Goal: Task Accomplishment & Management: Use online tool/utility

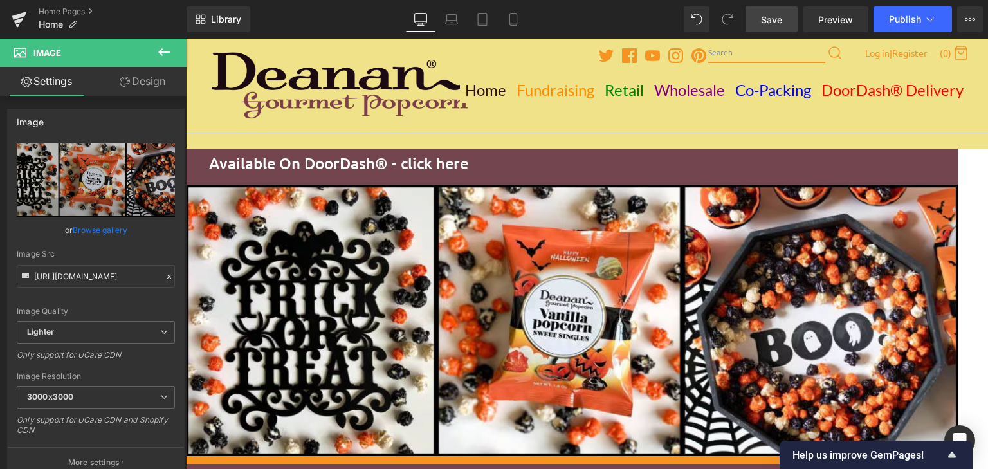
click at [776, 23] on span "Save" at bounding box center [771, 20] width 21 height 14
click at [186, 39] on span "Image" at bounding box center [186, 39] width 0 height 0
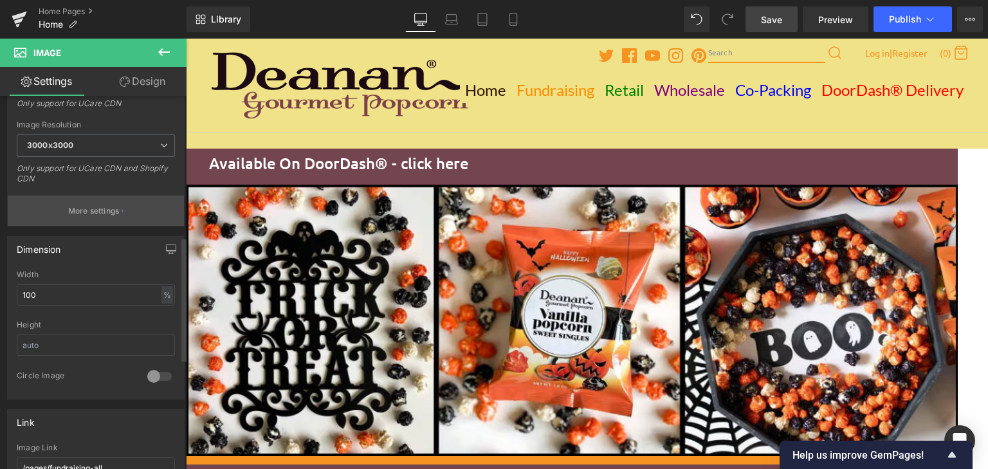
scroll to position [429, 0]
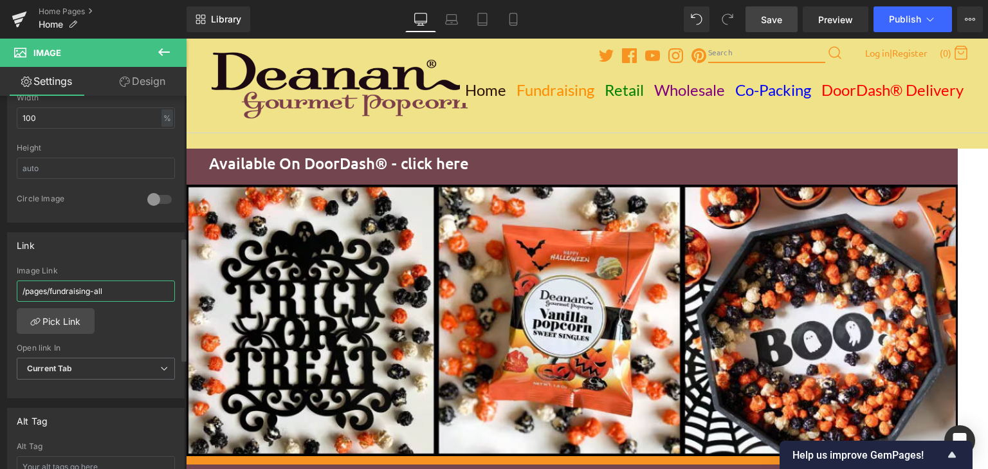
click at [54, 291] on input "/pages/fundraising-all" at bounding box center [96, 291] width 158 height 21
drag, startPoint x: 51, startPoint y: 289, endPoint x: 66, endPoint y: 289, distance: 15.4
click at [65, 290] on input "/pages/fundraising-all" at bounding box center [96, 291] width 158 height 21
click at [116, 291] on input "/pages/fundraising-all" at bounding box center [96, 291] width 158 height 21
paste input "[URL][DOMAIN_NAME]"
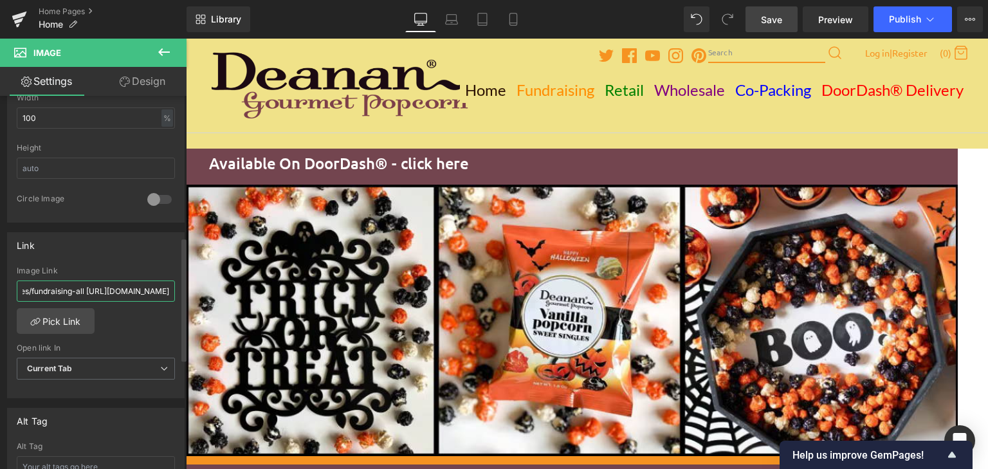
scroll to position [0, 0]
drag, startPoint x: 128, startPoint y: 288, endPoint x: 51, endPoint y: 287, distance: 76.6
click at [51, 287] on input "/pages/fundraising-all [URL][DOMAIN_NAME]" at bounding box center [96, 291] width 158 height 21
type input "/pages/halloween"
click at [106, 315] on div "/pages/halloween Image Link /pages/halloween Pick Link Current Tab New Tab Open…" at bounding box center [96, 332] width 176 height 132
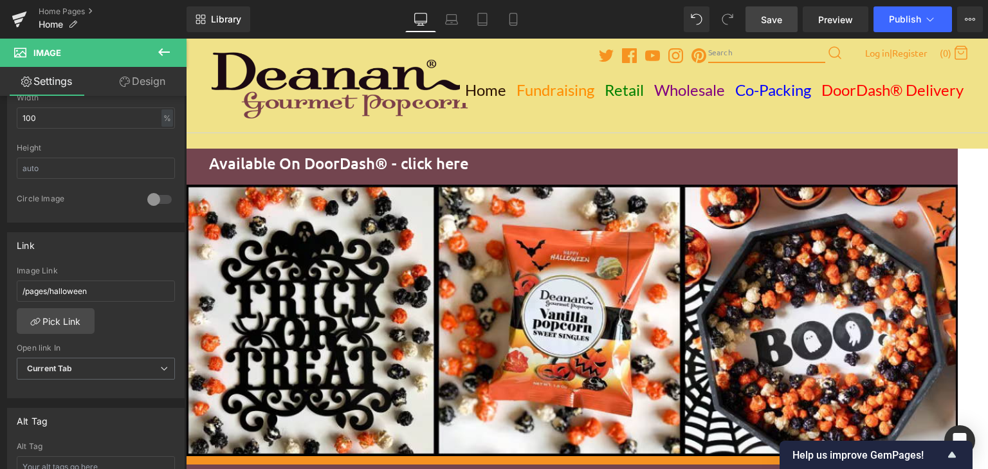
click at [780, 17] on span "Save" at bounding box center [771, 20] width 21 height 14
click at [891, 24] on span "Publish" at bounding box center [905, 19] width 32 height 10
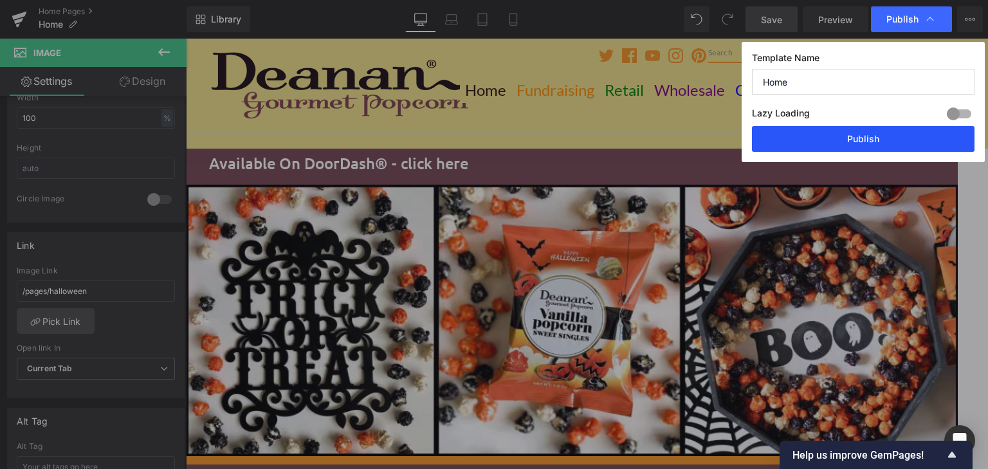
click at [867, 136] on button "Publish" at bounding box center [863, 139] width 223 height 26
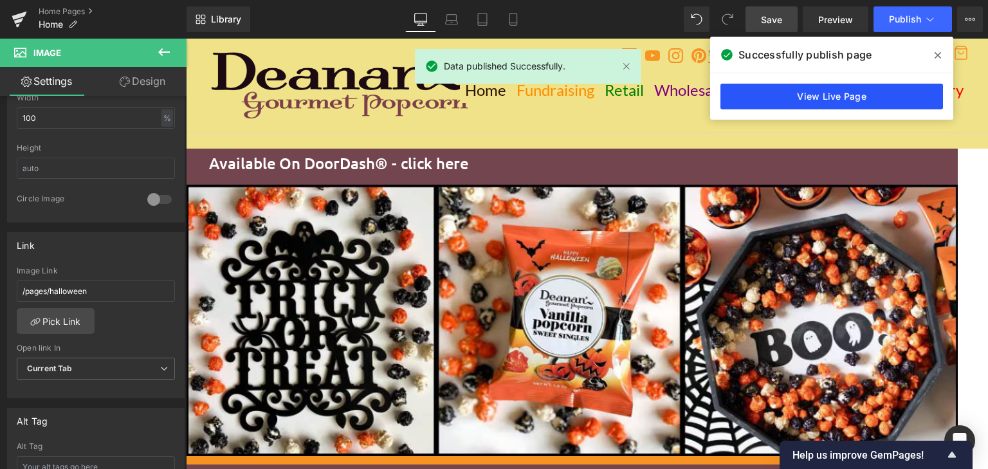
click at [813, 101] on link "View Live Page" at bounding box center [832, 97] width 223 height 26
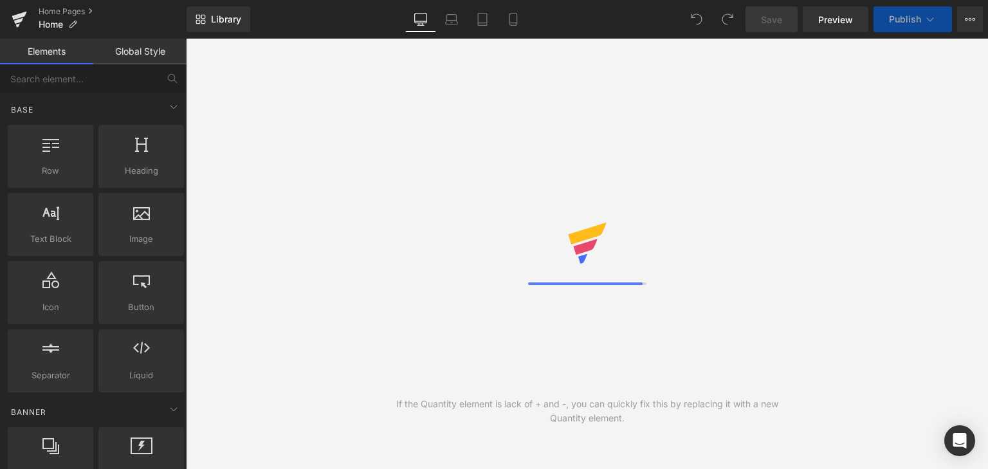
click at [62, 10] on link "Home Pages" at bounding box center [113, 11] width 148 height 10
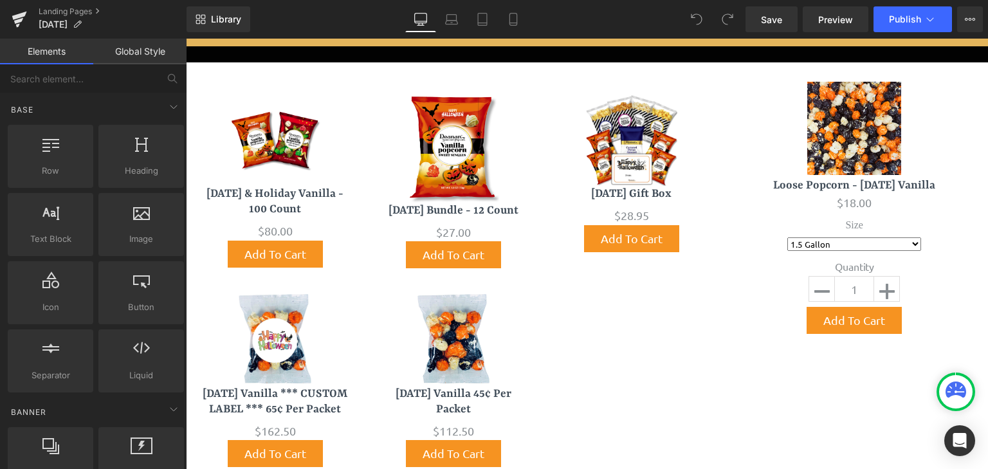
scroll to position [171, 0]
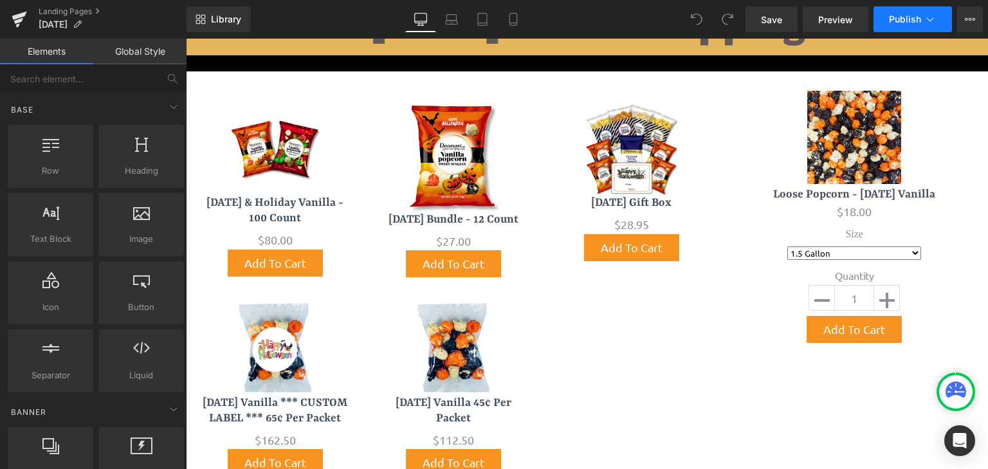
click at [901, 23] on span "Publish" at bounding box center [905, 19] width 32 height 10
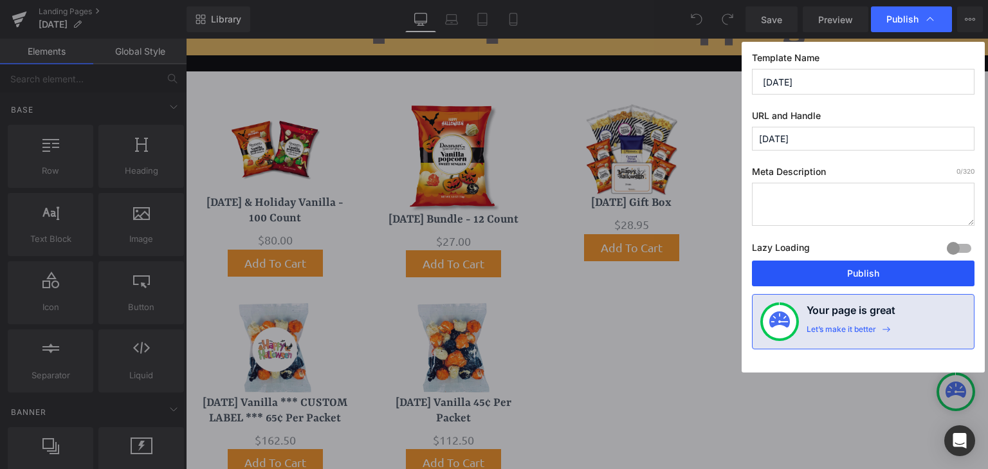
click at [854, 273] on button "Publish" at bounding box center [863, 274] width 223 height 26
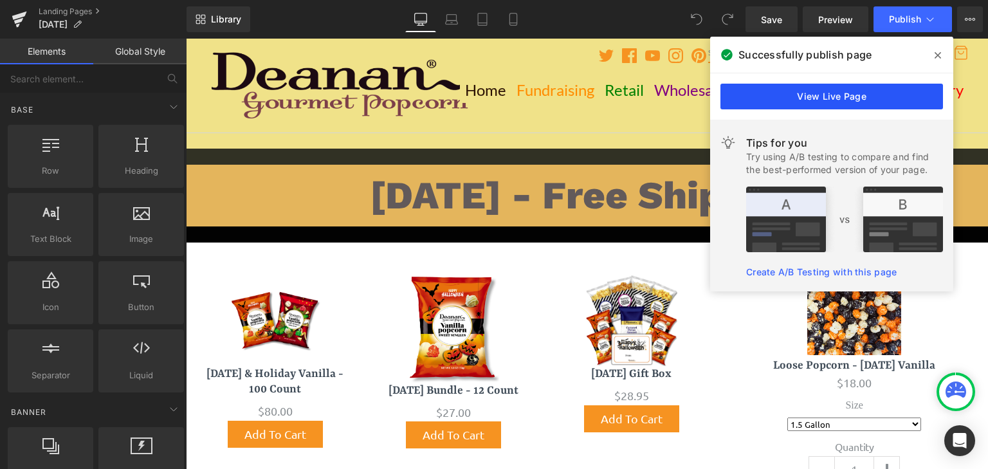
click at [824, 103] on link "View Live Page" at bounding box center [832, 97] width 223 height 26
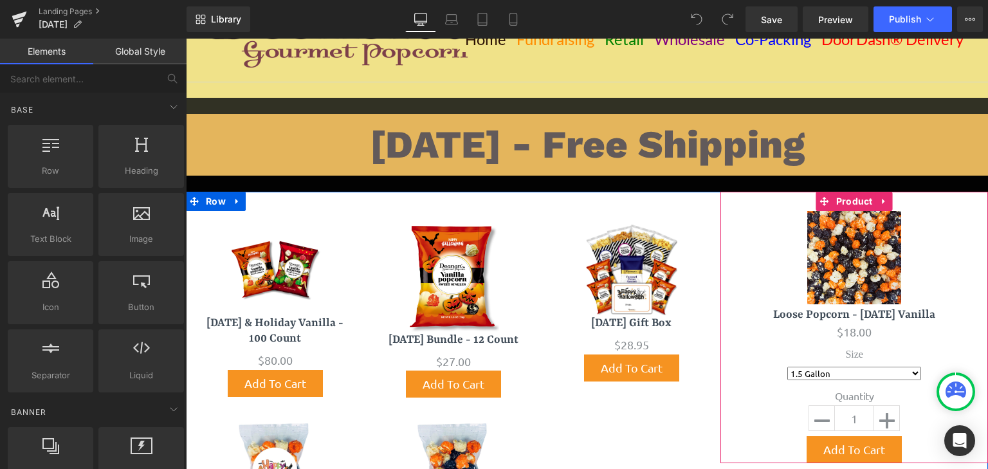
scroll to position [171, 0]
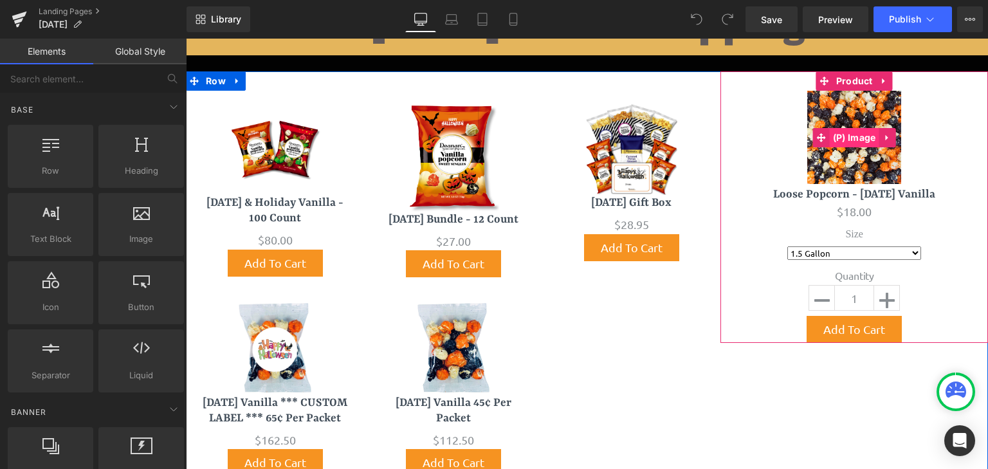
click at [851, 139] on span "(P) Image" at bounding box center [855, 137] width 50 height 19
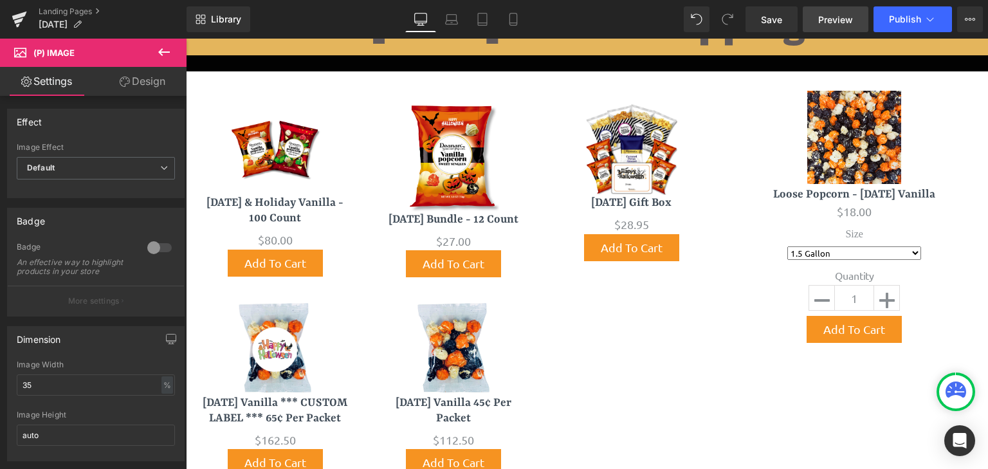
click at [830, 24] on span "Preview" at bounding box center [835, 20] width 35 height 14
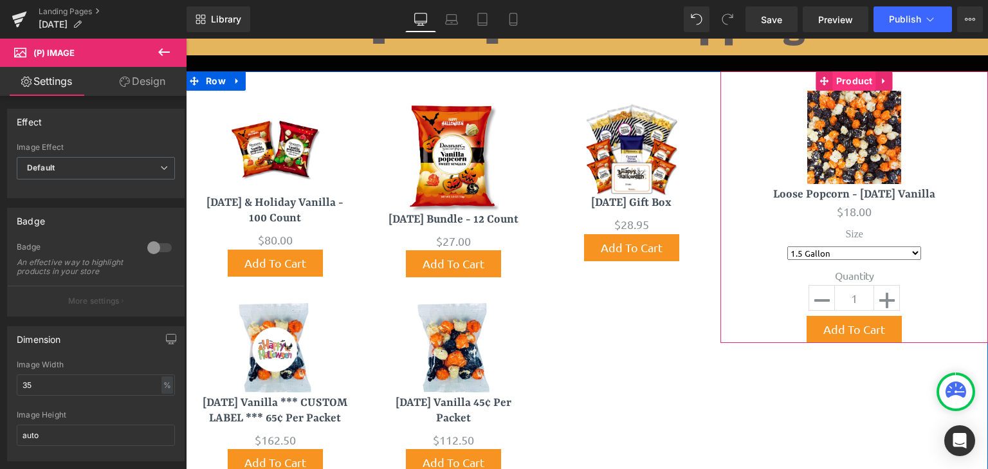
click at [846, 80] on span "Product" at bounding box center [854, 80] width 43 height 19
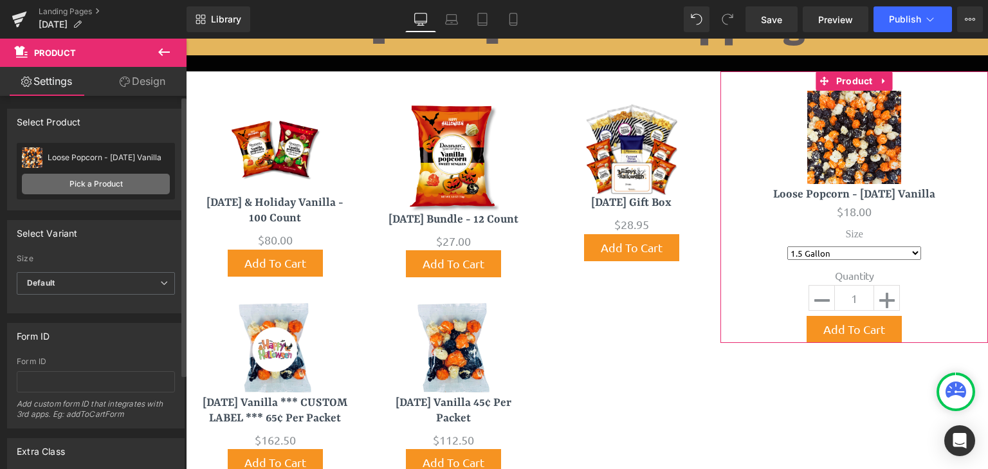
click at [93, 188] on link "Pick a Product" at bounding box center [96, 184] width 148 height 21
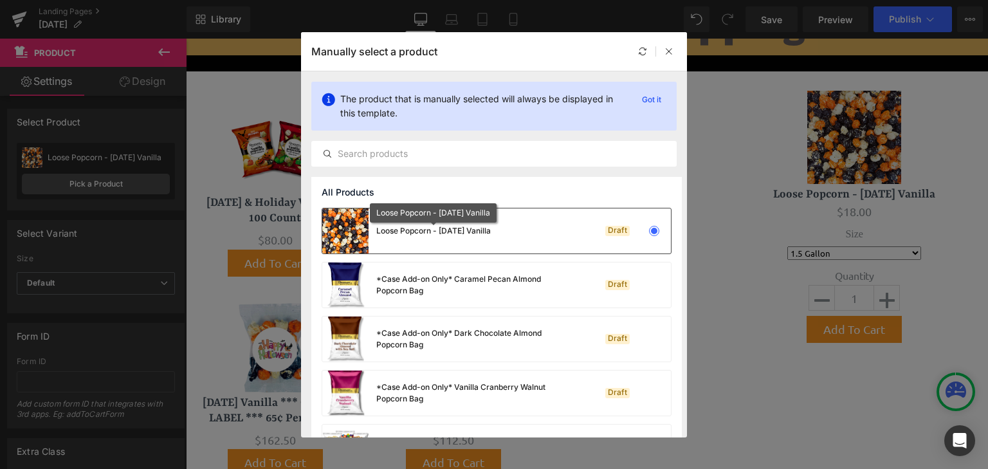
drag, startPoint x: 517, startPoint y: 230, endPoint x: 189, endPoint y: 192, distance: 330.4
click at [377, 230] on div "Loose Popcorn - Halloween Vanilla Draft" at bounding box center [496, 230] width 349 height 45
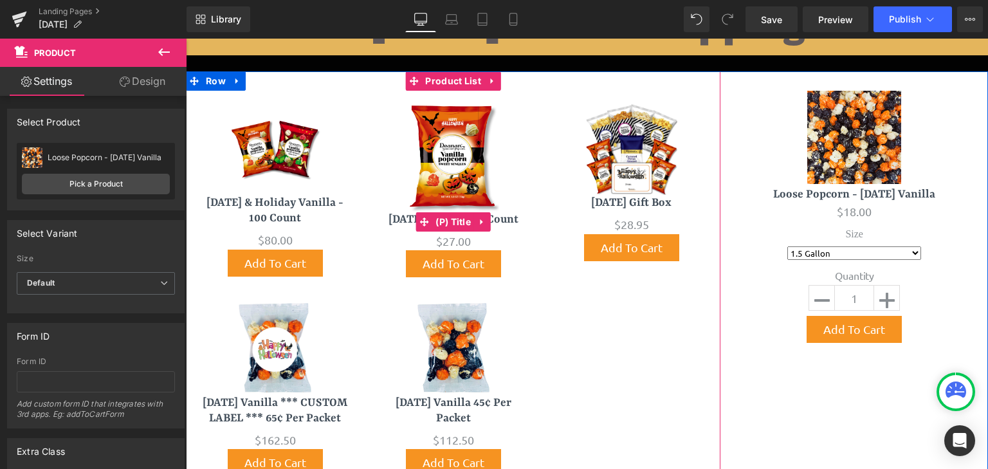
copy div "Loose Popcorn - Halloween Vanilla"
